Goal: Task Accomplishment & Management: Use online tool/utility

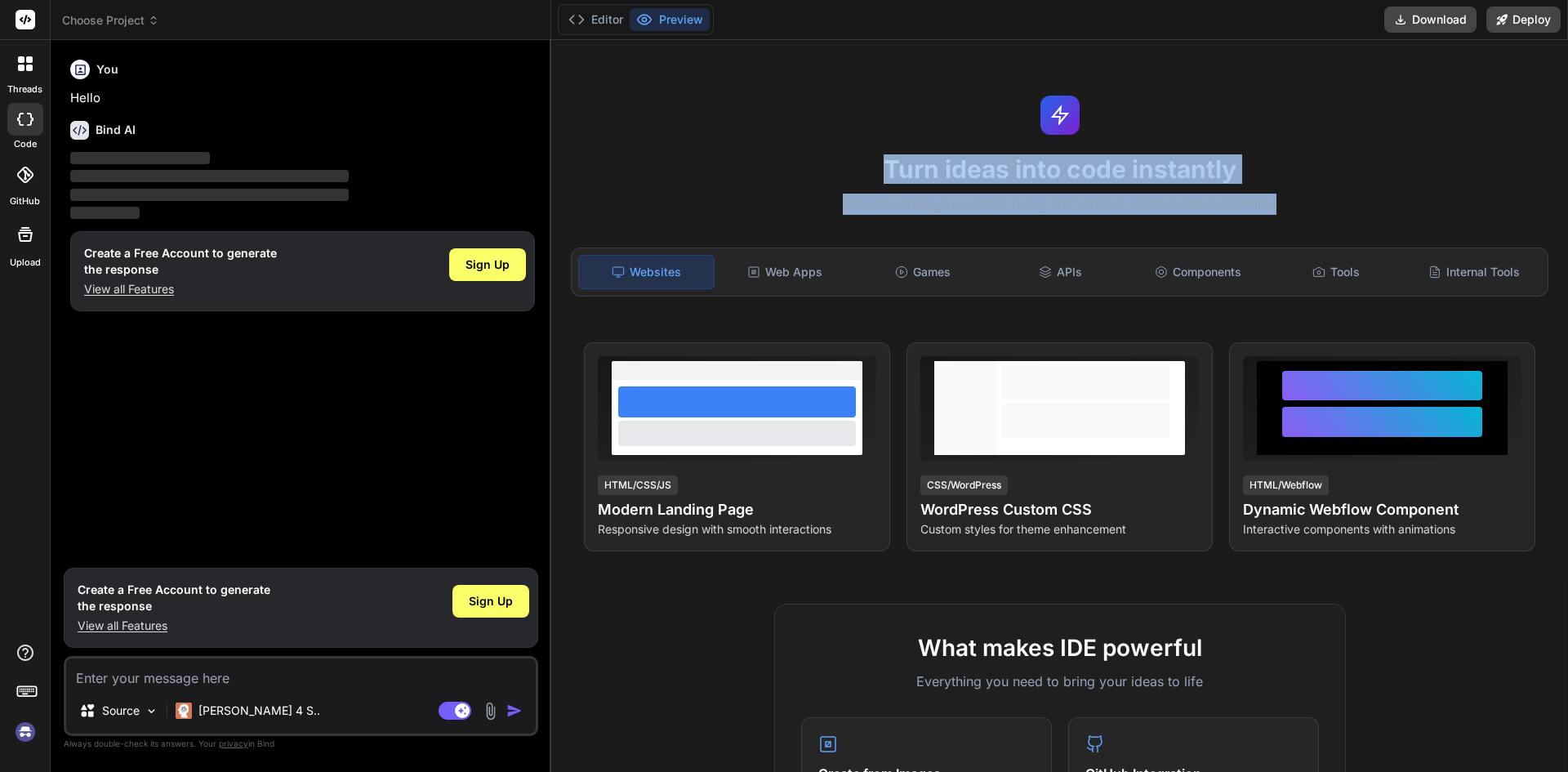
drag, startPoint x: 940, startPoint y: 179, endPoint x: 1331, endPoint y: 209, distance: 392.1
click at [1331, 209] on div "Turn ideas into code instantly Describe what you want to build, and watch it co…" at bounding box center [1060, 405] width 1016 height 732
click at [1331, 209] on p "Describe what you want to build, and watch it come to life in real-time" at bounding box center [1060, 204] width 997 height 22
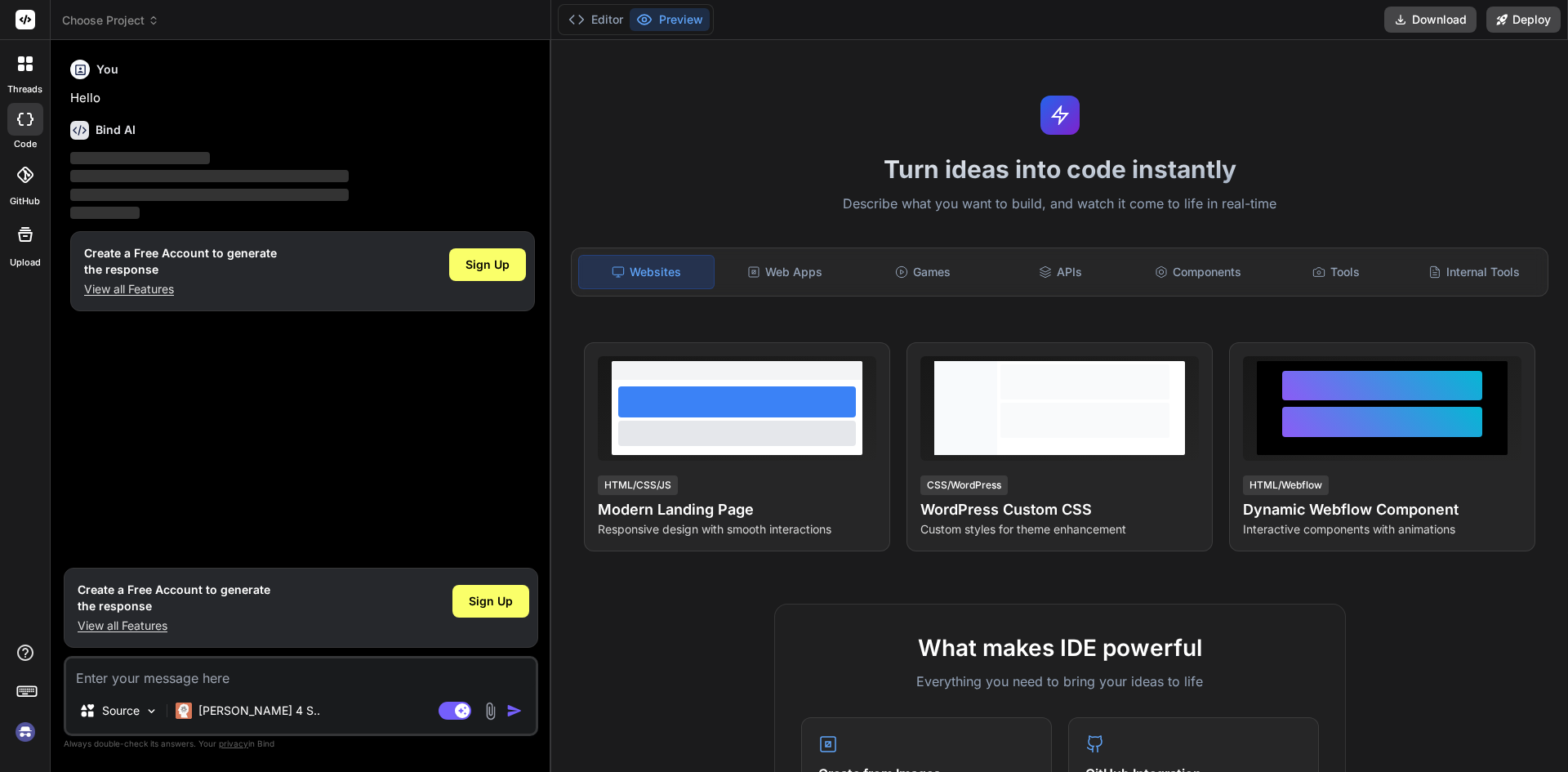
click at [27, 730] on img at bounding box center [25, 731] width 28 height 28
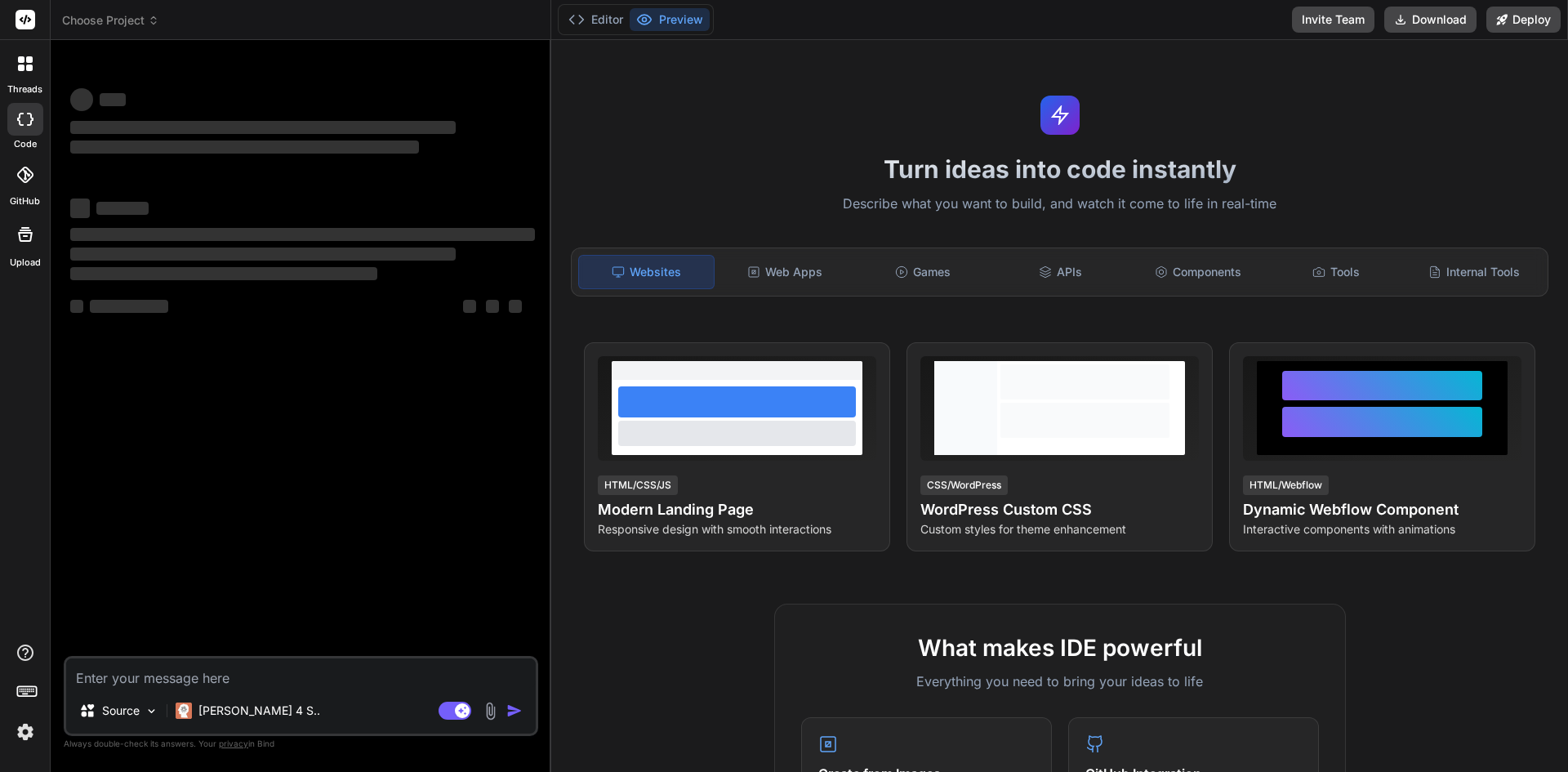
type textarea "x"
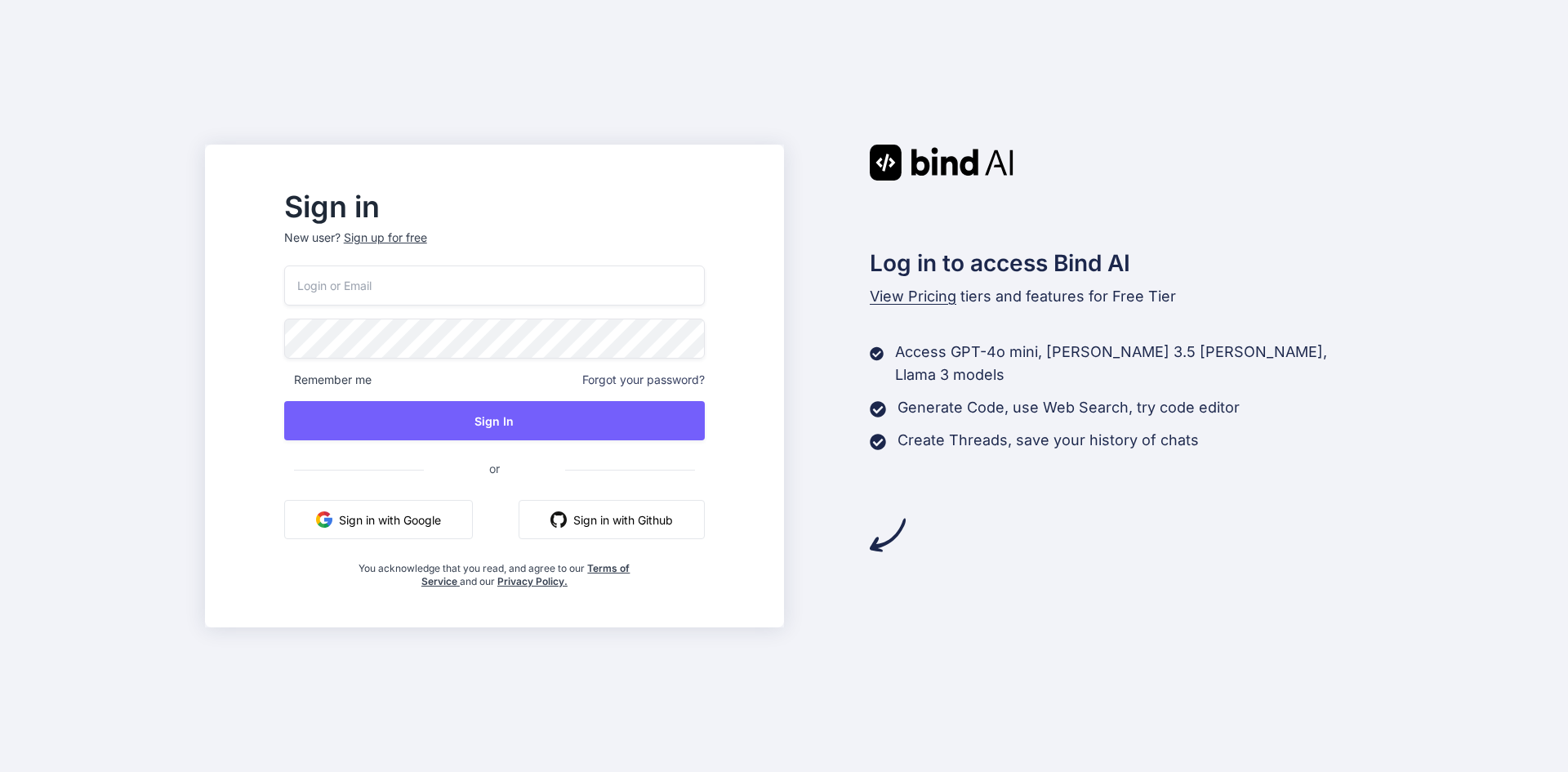
click at [510, 291] on input "email" at bounding box center [495, 285] width 421 height 40
click at [487, 291] on input "email" at bounding box center [495, 285] width 421 height 40
type input "[EMAIL_ADDRESS][DOMAIN_NAME]"
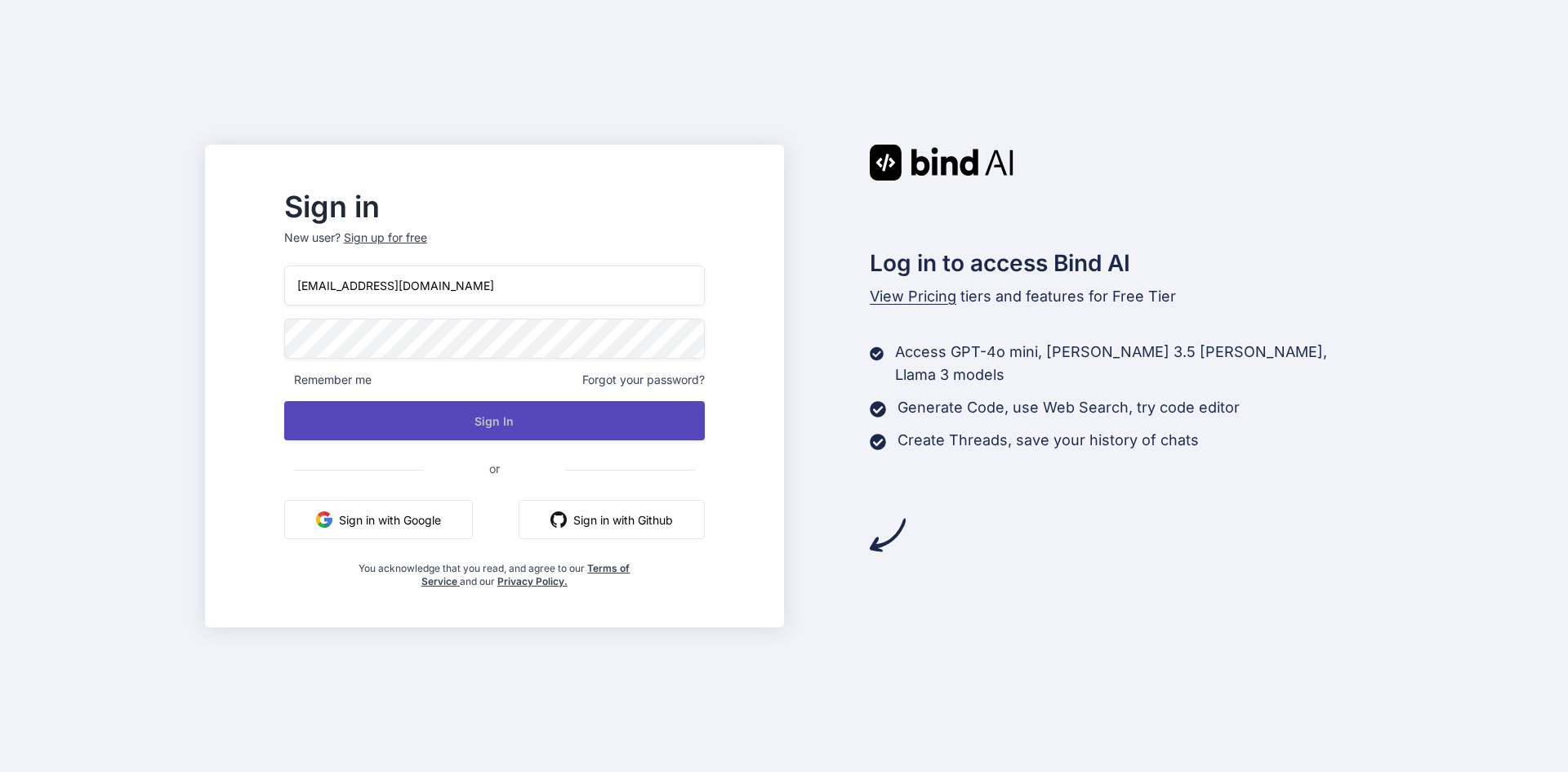
click at [519, 423] on button "Sign In" at bounding box center [495, 420] width 421 height 39
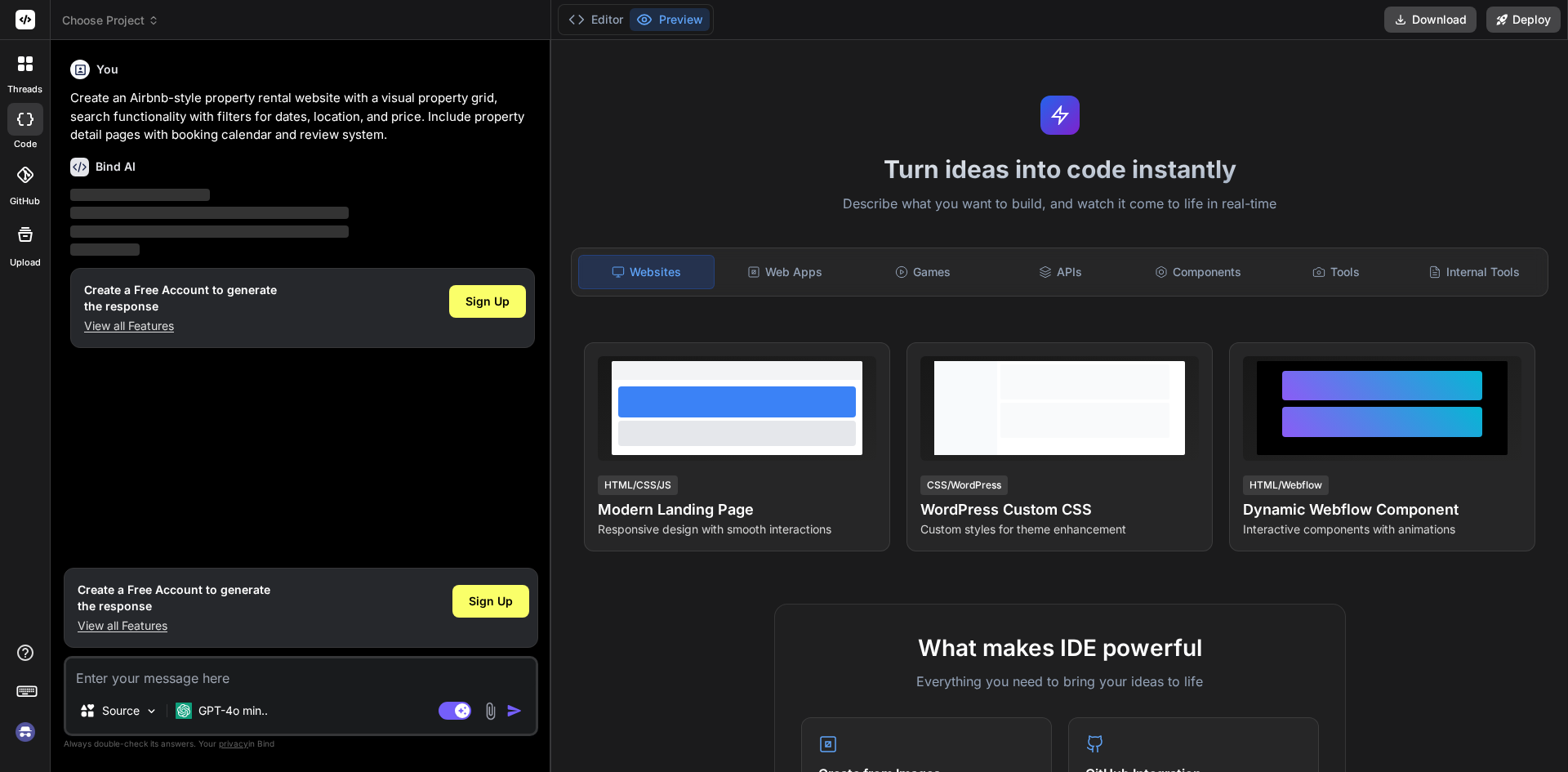
click at [18, 733] on img at bounding box center [25, 731] width 28 height 28
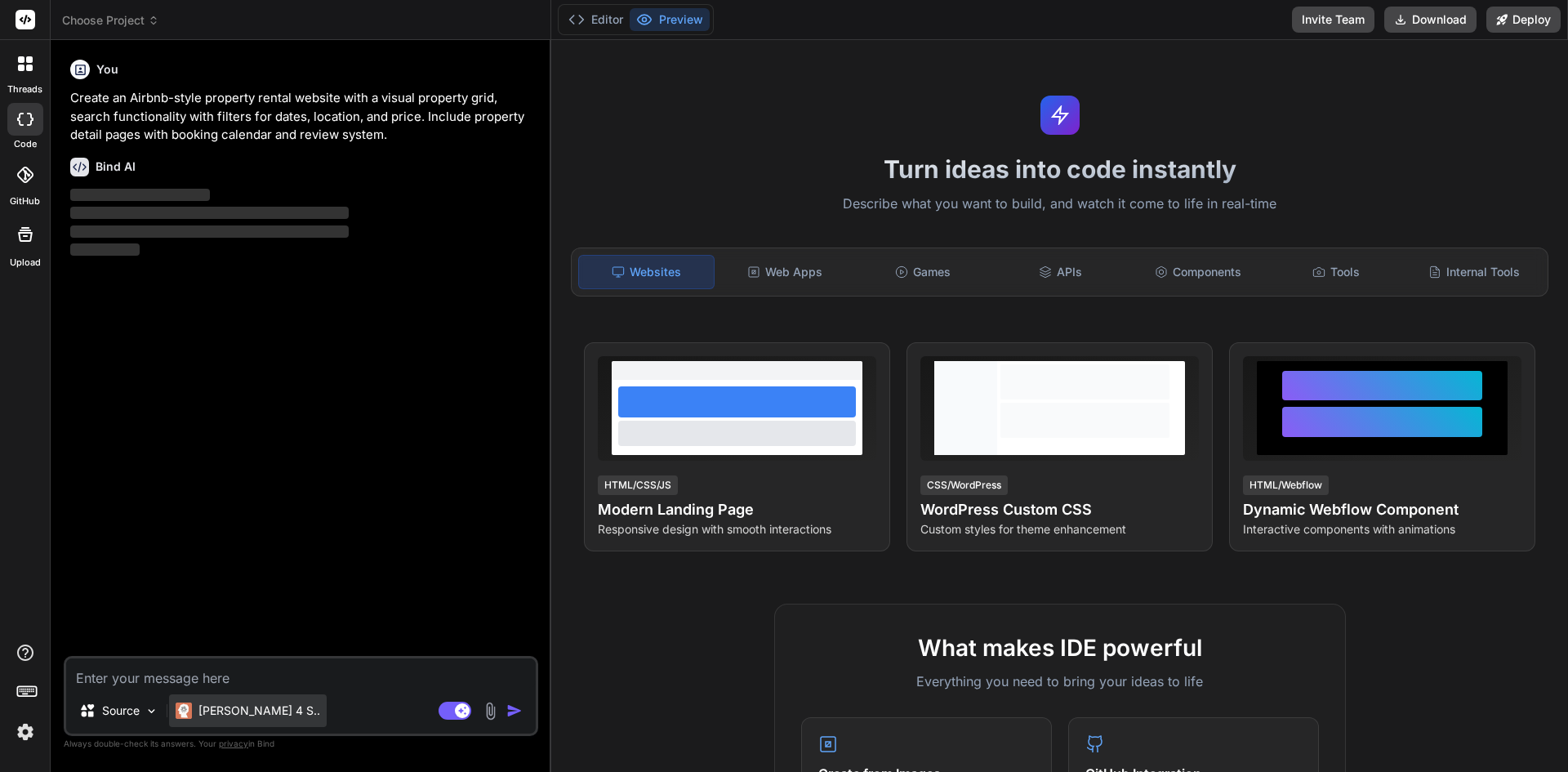
click at [260, 711] on p "Claude 4 S.." at bounding box center [259, 711] width 122 height 16
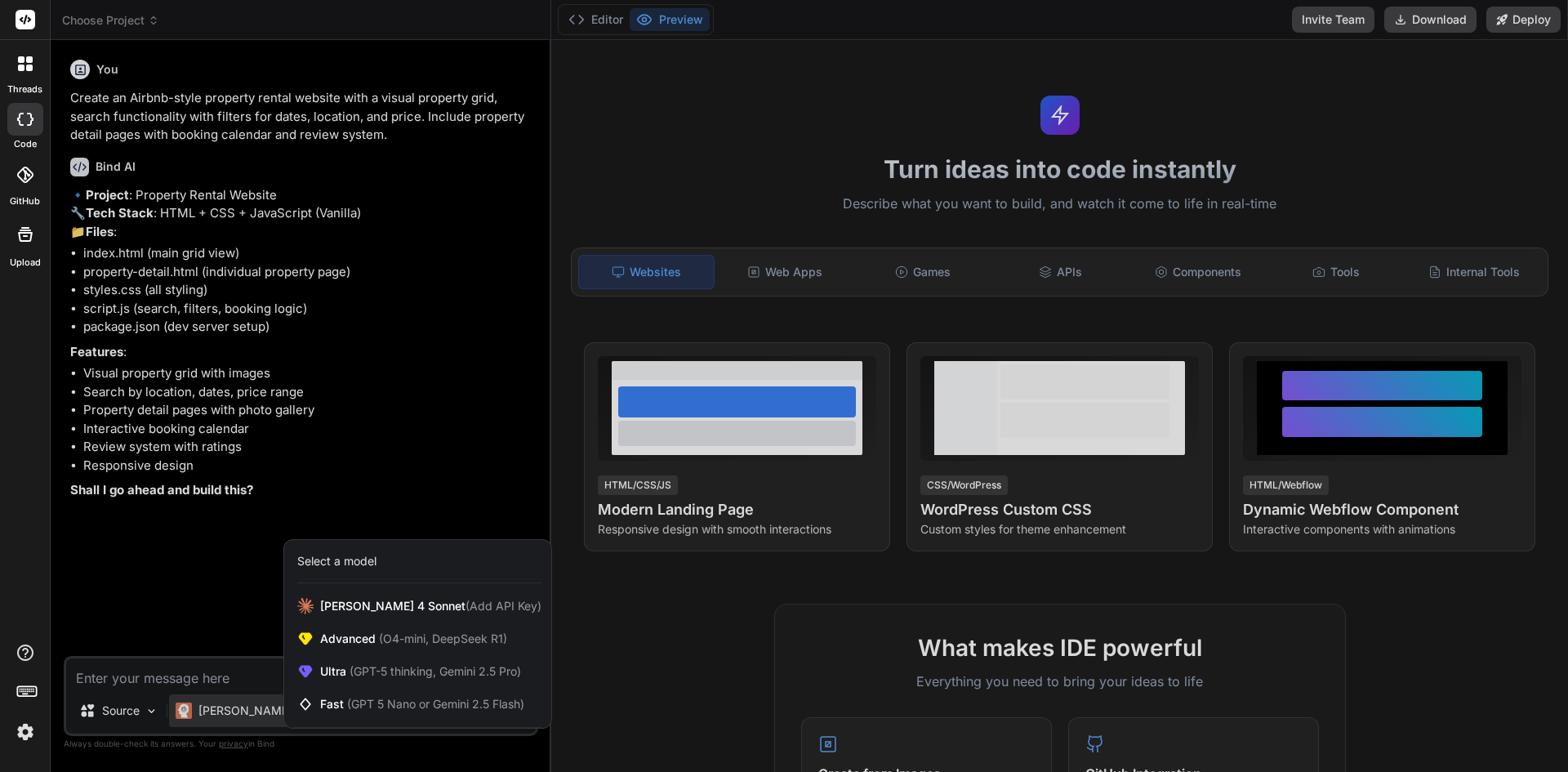
click at [452, 481] on div at bounding box center [784, 386] width 1568 height 772
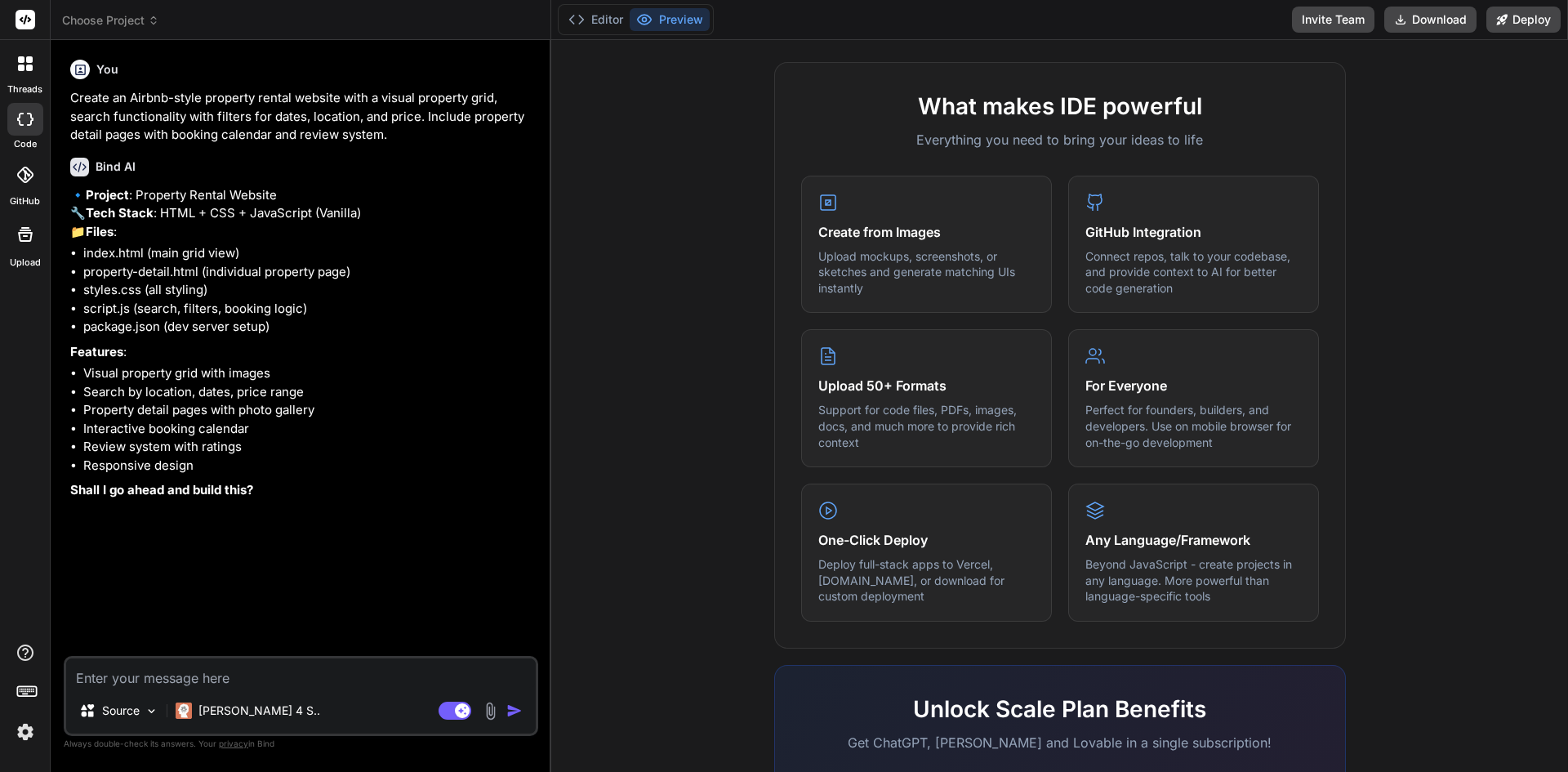
scroll to position [541, 0]
click at [20, 60] on icon at bounding box center [21, 59] width 6 height 6
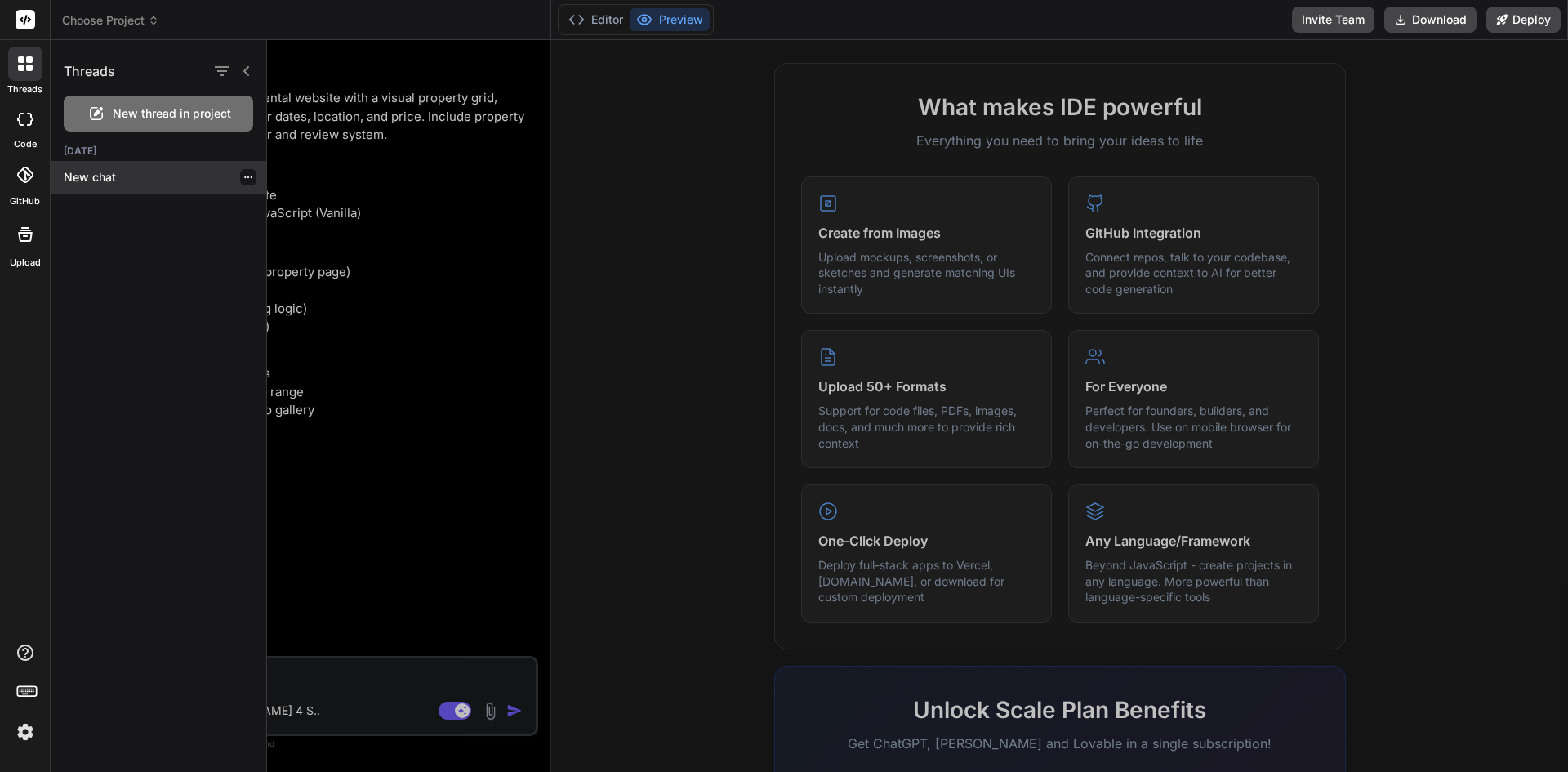
click at [107, 179] on p "New chat" at bounding box center [165, 177] width 202 height 16
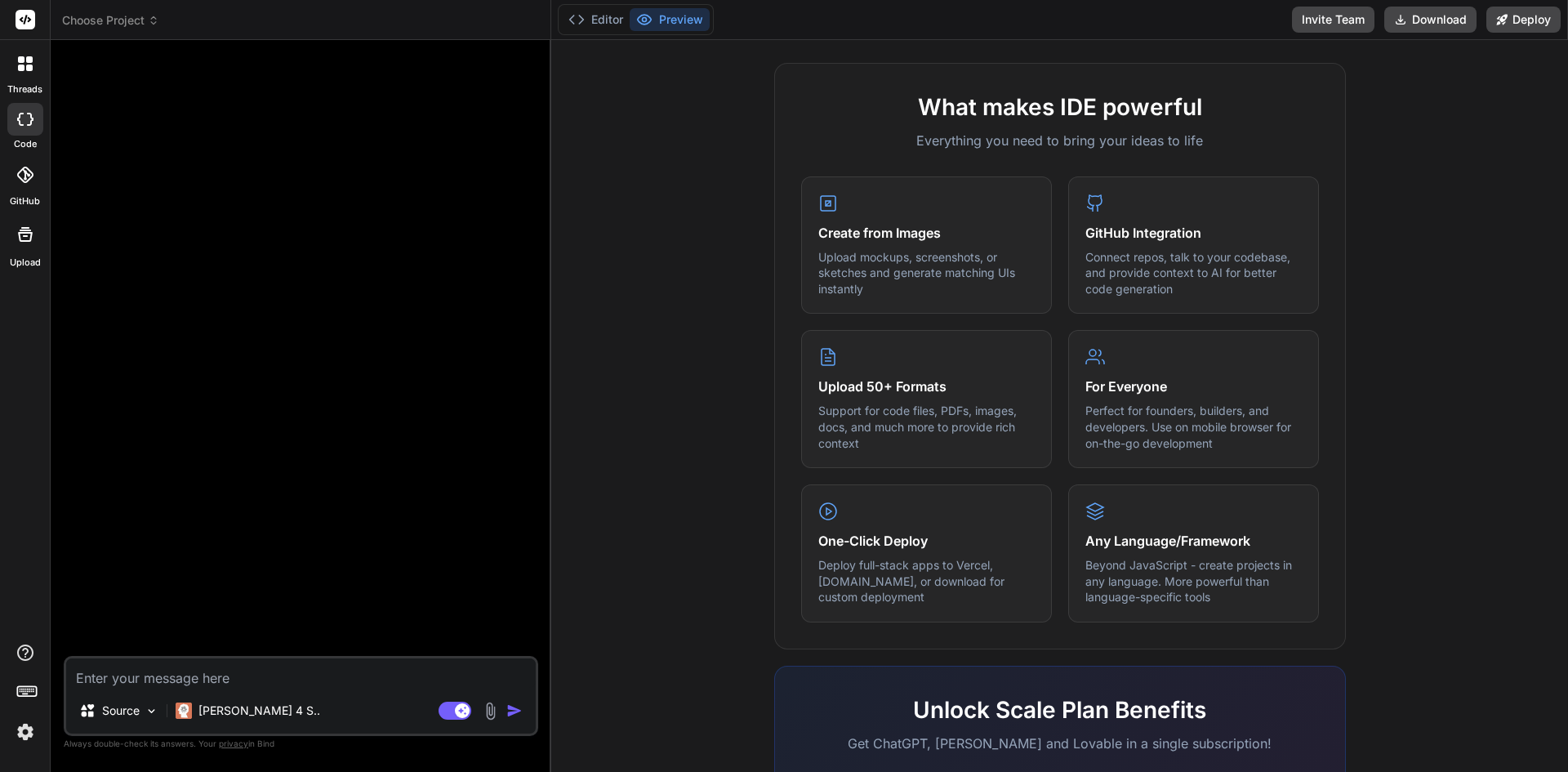
type textarea "x"
click at [26, 73] on div at bounding box center [25, 64] width 34 height 34
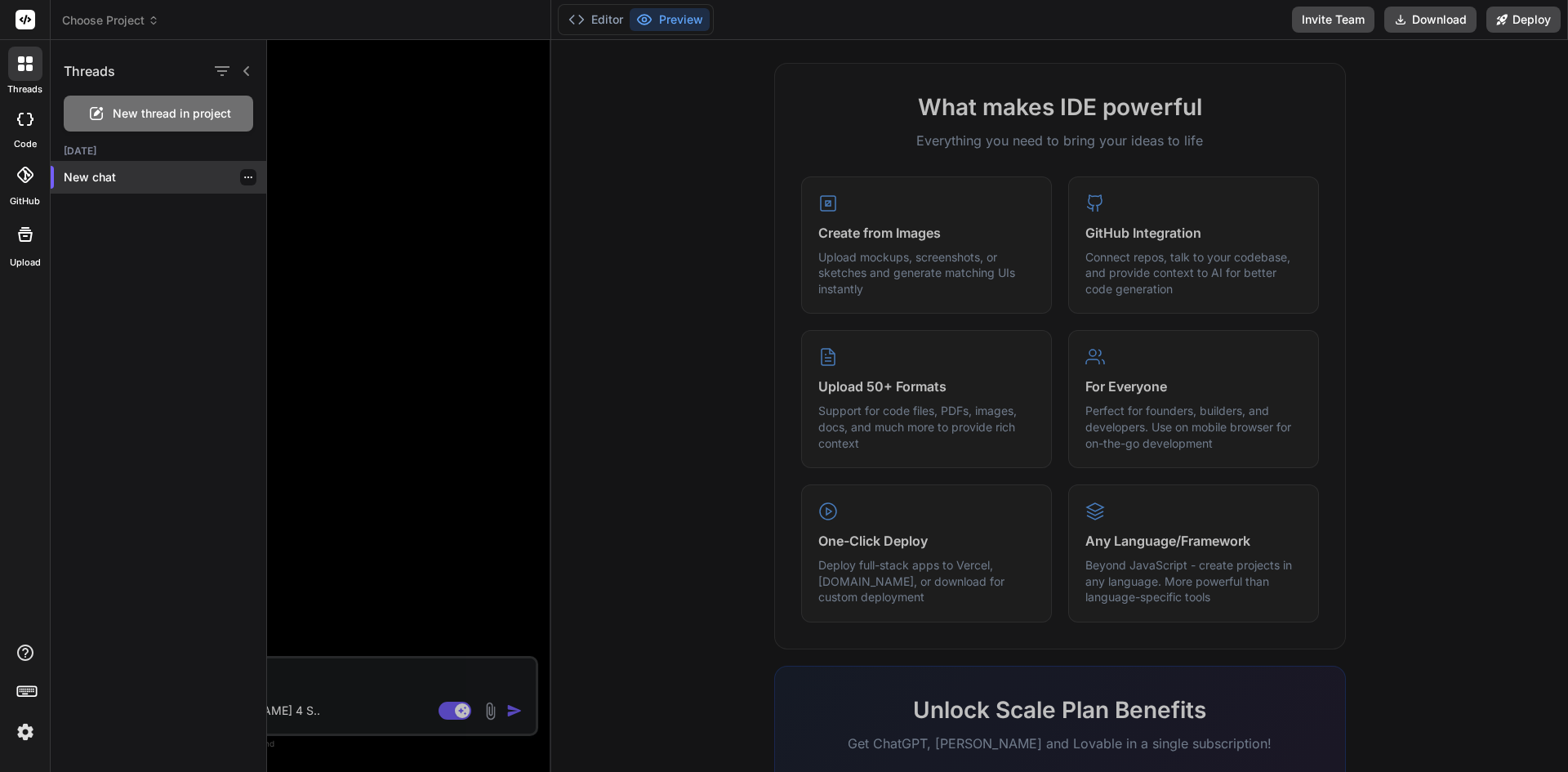
click at [125, 185] on div "New chat" at bounding box center [158, 177] width 216 height 33
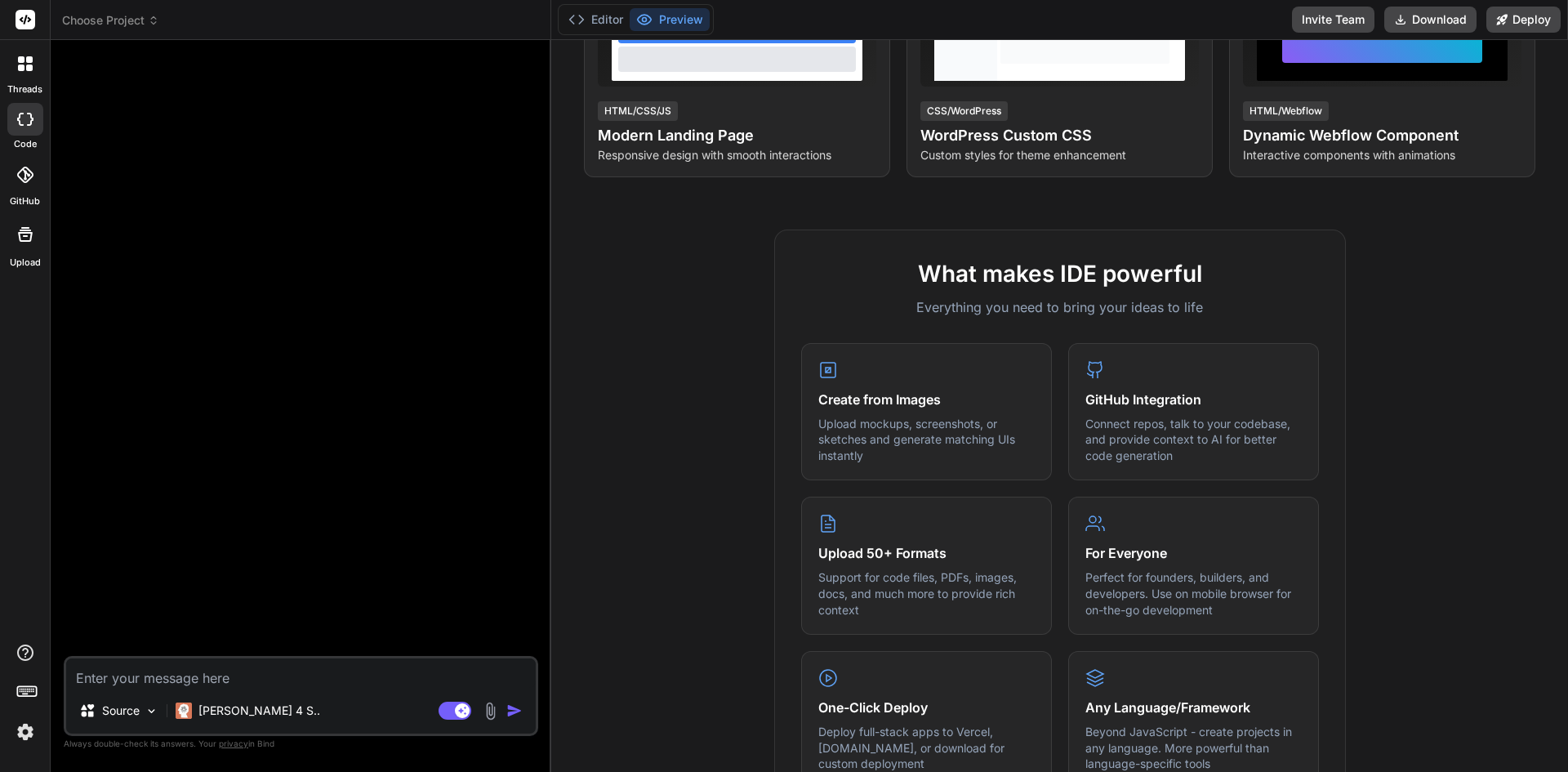
scroll to position [133, 0]
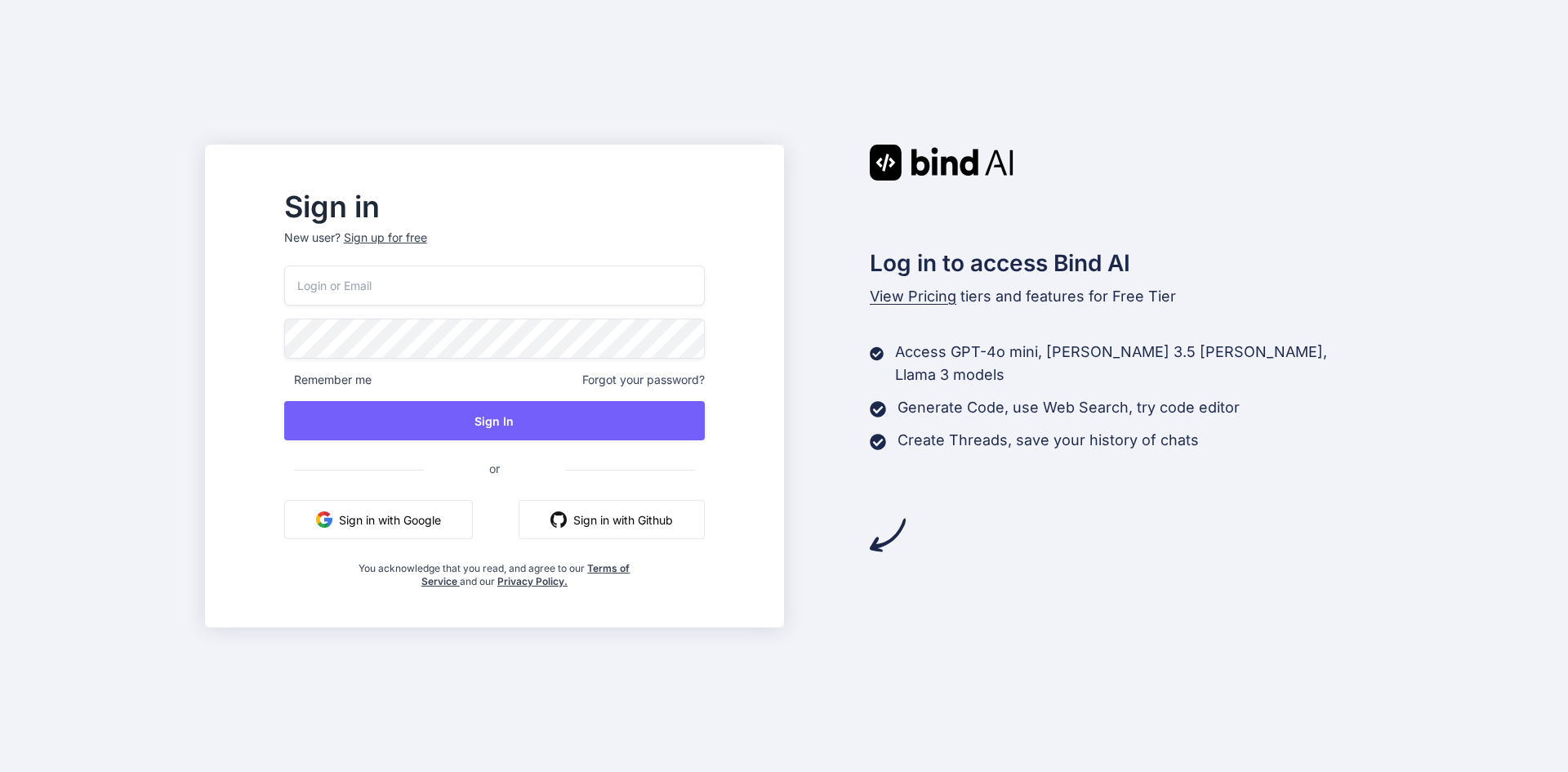
click at [434, 285] on input "email" at bounding box center [495, 285] width 421 height 40
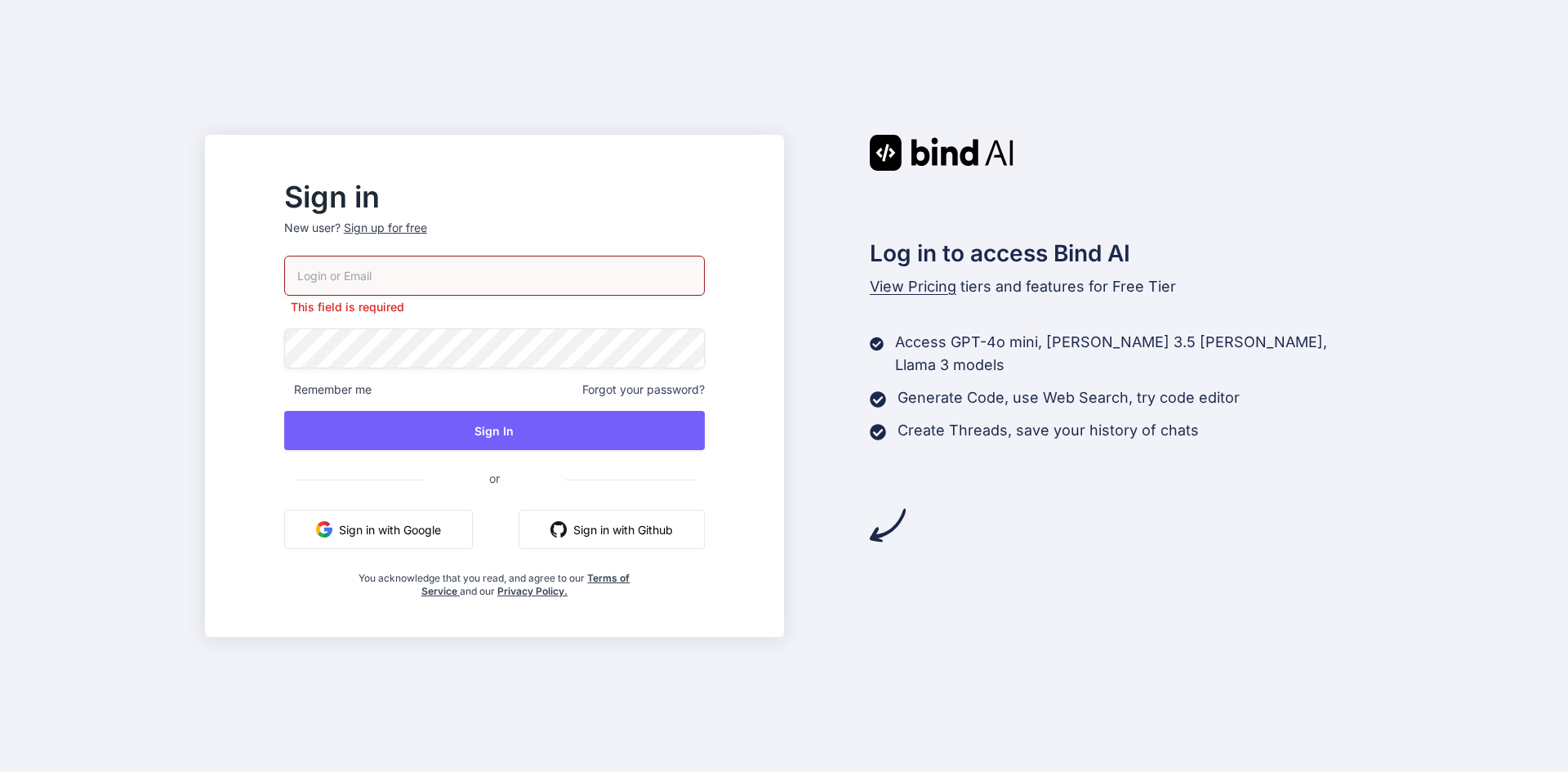
type input "[EMAIL_ADDRESS][DOMAIN_NAME]"
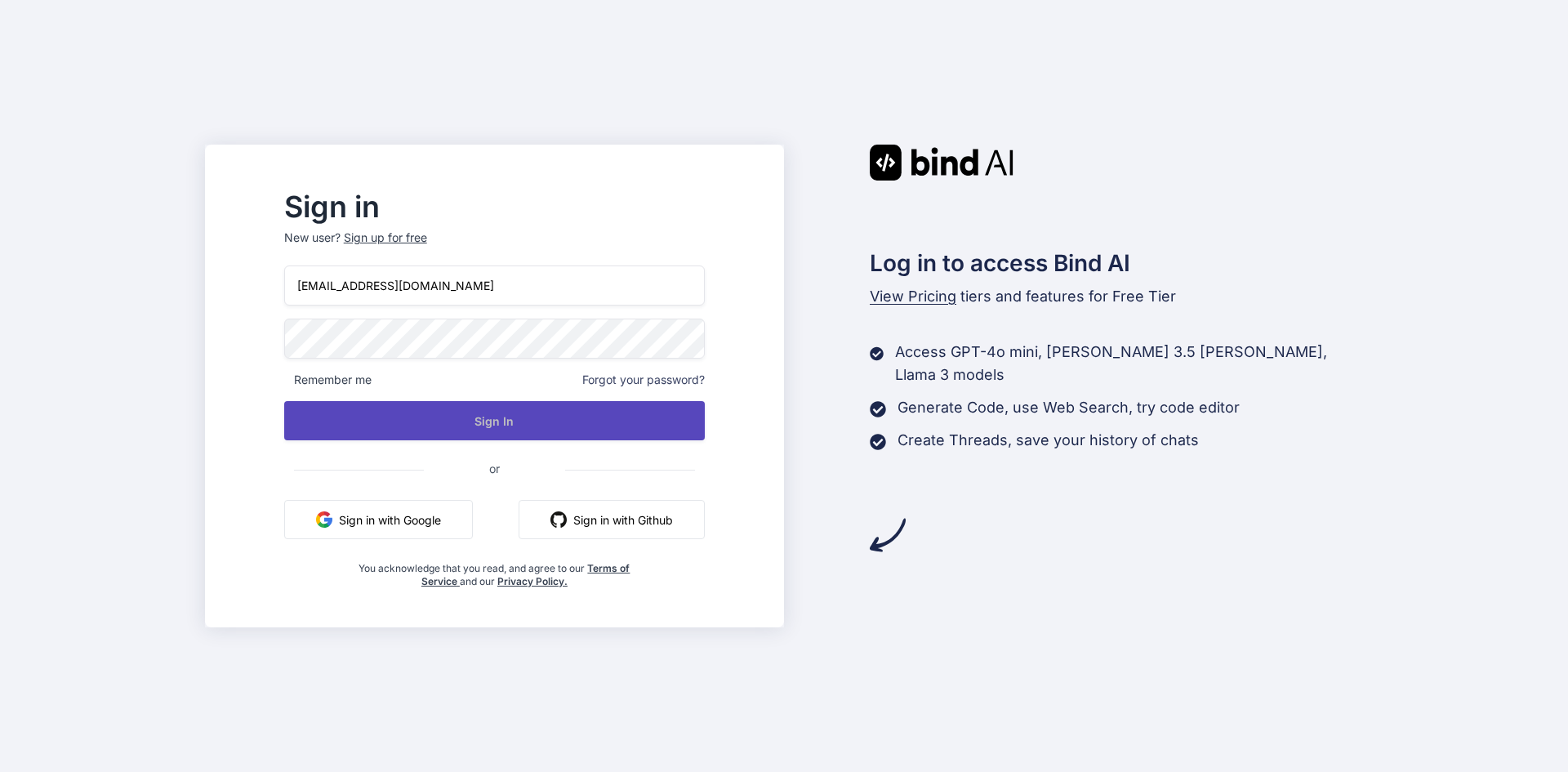
click at [490, 421] on button "Sign In" at bounding box center [495, 420] width 421 height 39
click at [487, 429] on button "Sign In" at bounding box center [495, 420] width 421 height 39
